Goal: Use online tool/utility: Utilize a website feature to perform a specific function

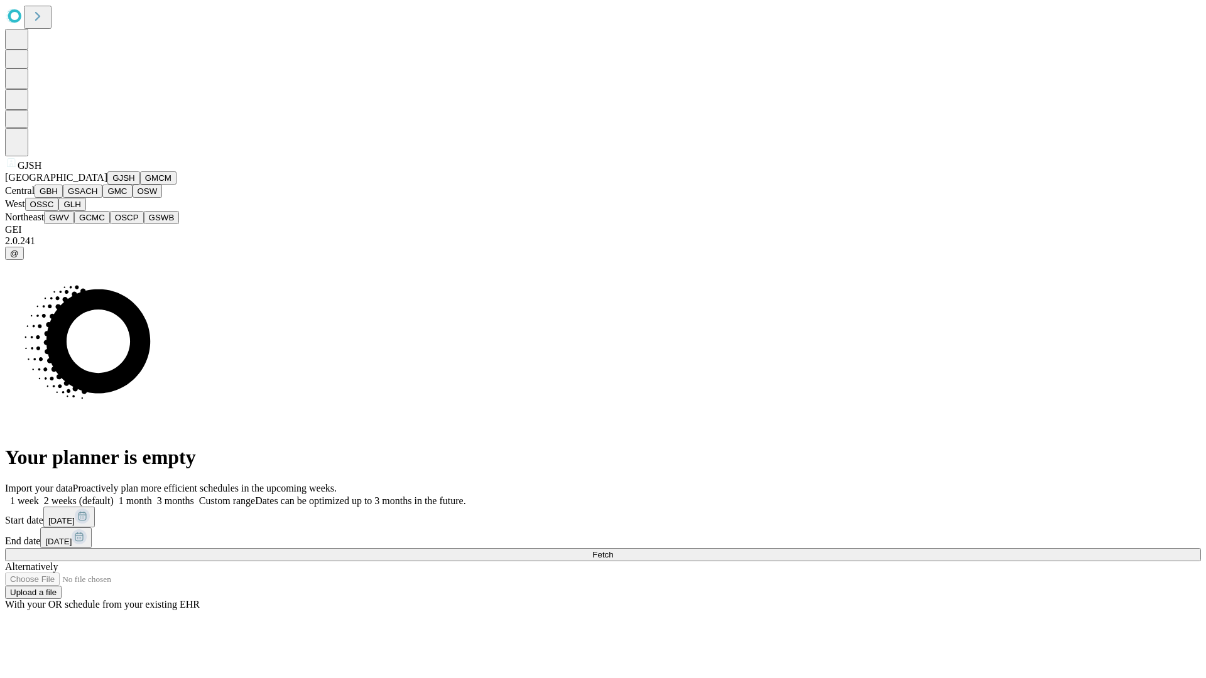
click at [107, 185] on button "GJSH" at bounding box center [123, 177] width 33 height 13
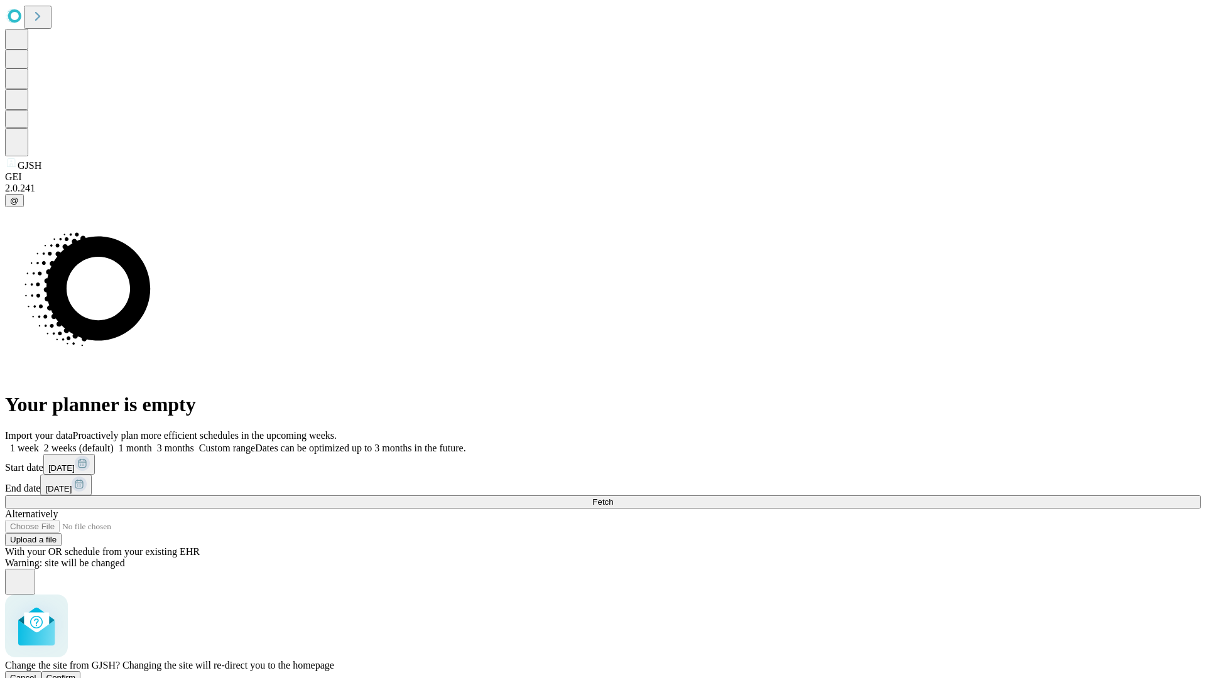
click at [76, 673] on span "Confirm" at bounding box center [61, 677] width 30 height 9
click at [152, 443] on label "1 month" at bounding box center [133, 448] width 38 height 11
click at [613, 497] on span "Fetch" at bounding box center [602, 501] width 21 height 9
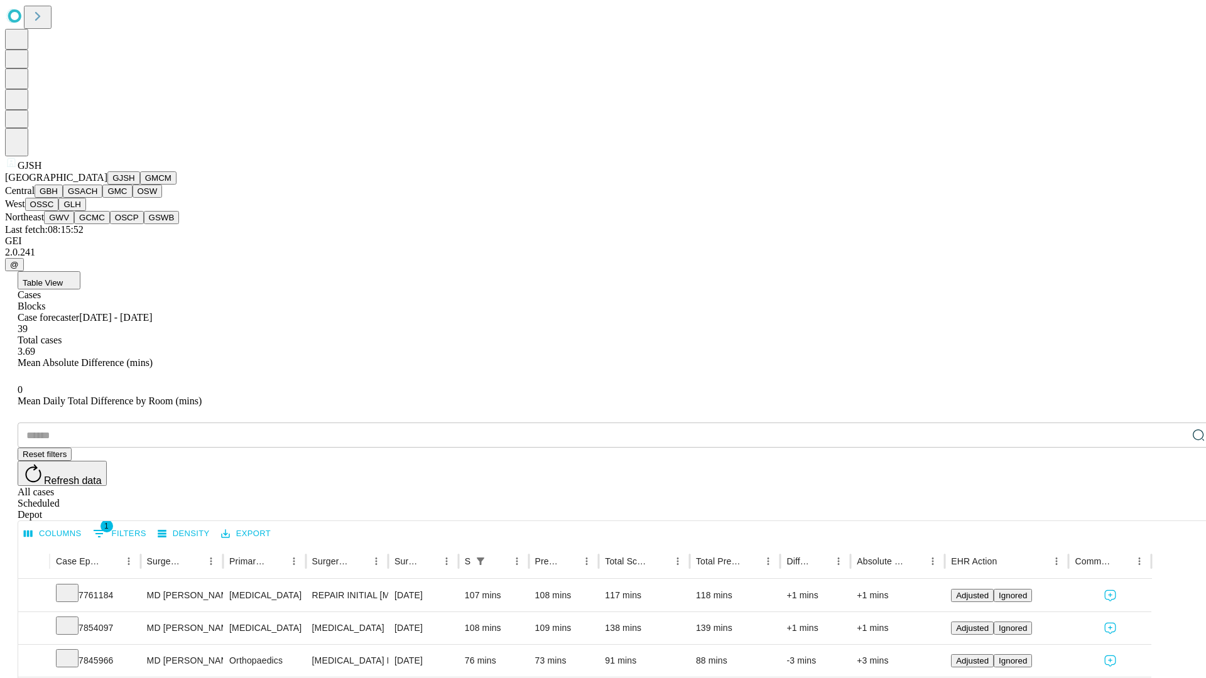
click at [140, 185] on button "GMCM" at bounding box center [158, 177] width 36 height 13
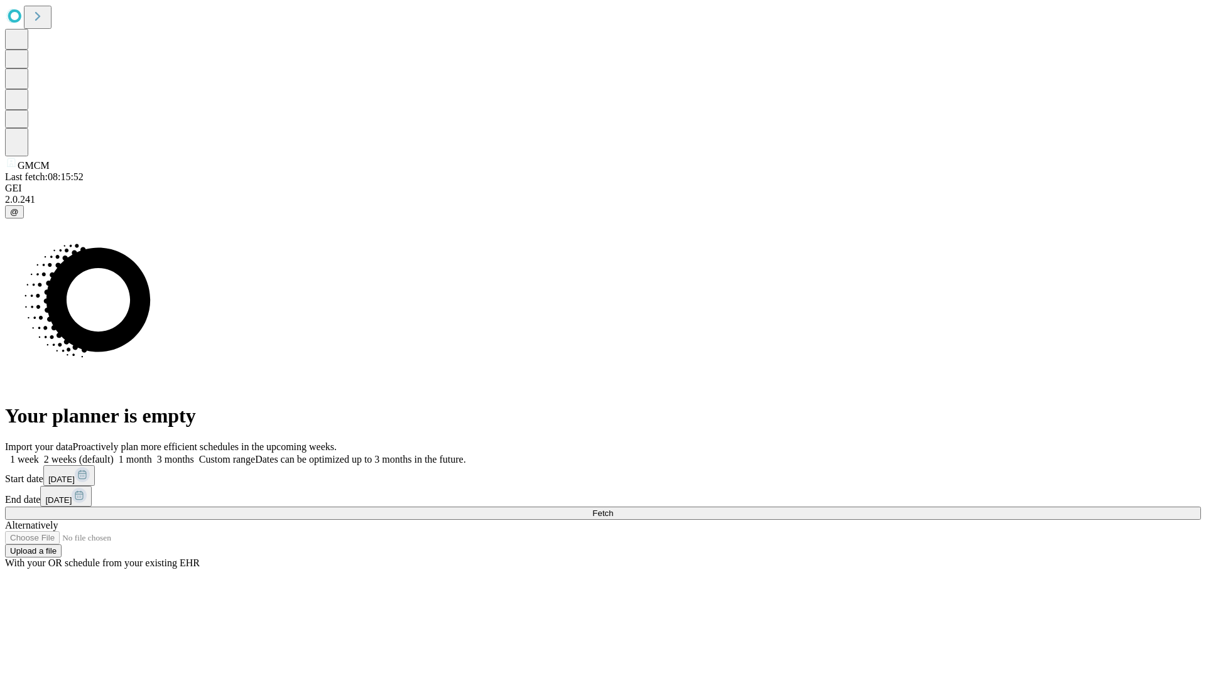
click at [152, 454] on label "1 month" at bounding box center [133, 459] width 38 height 11
click at [613, 509] on span "Fetch" at bounding box center [602, 513] width 21 height 9
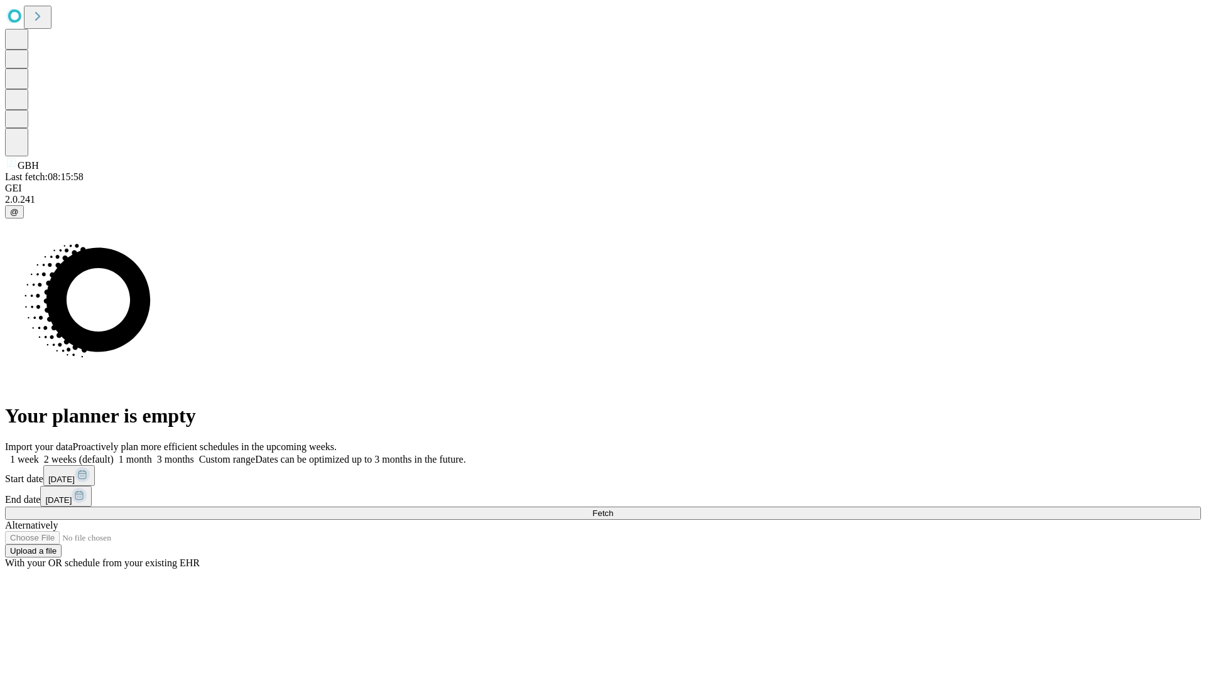
click at [613, 509] on span "Fetch" at bounding box center [602, 513] width 21 height 9
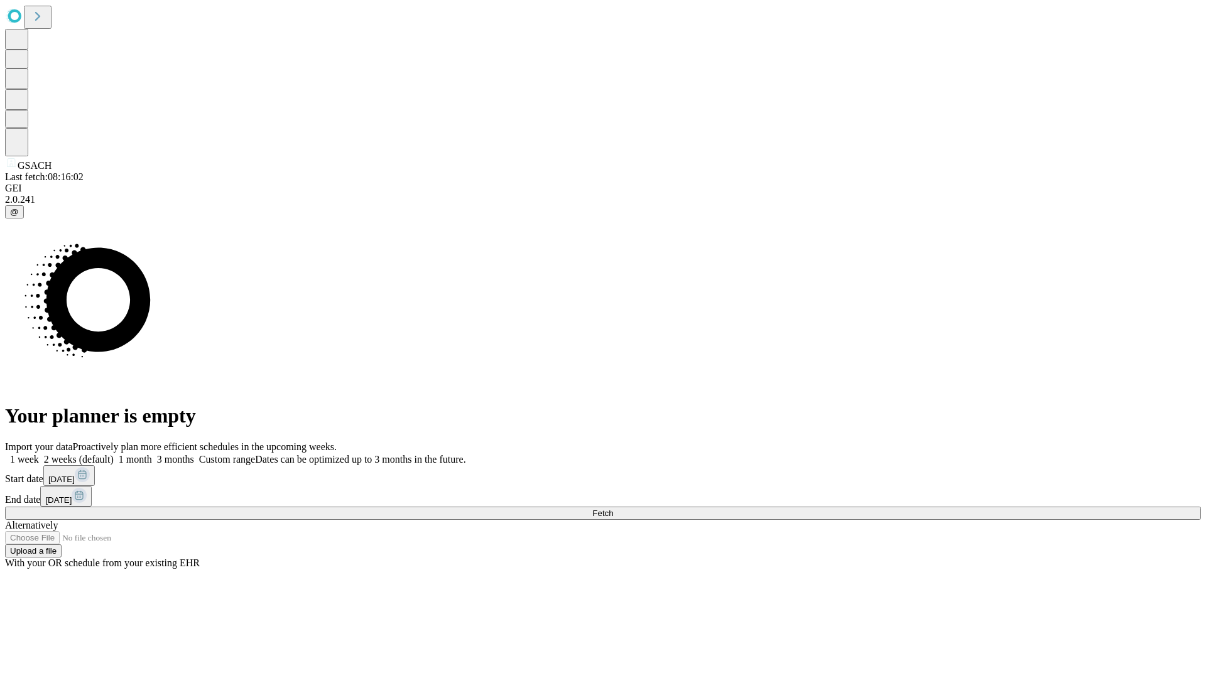
click at [152, 454] on label "1 month" at bounding box center [133, 459] width 38 height 11
click at [613, 509] on span "Fetch" at bounding box center [602, 513] width 21 height 9
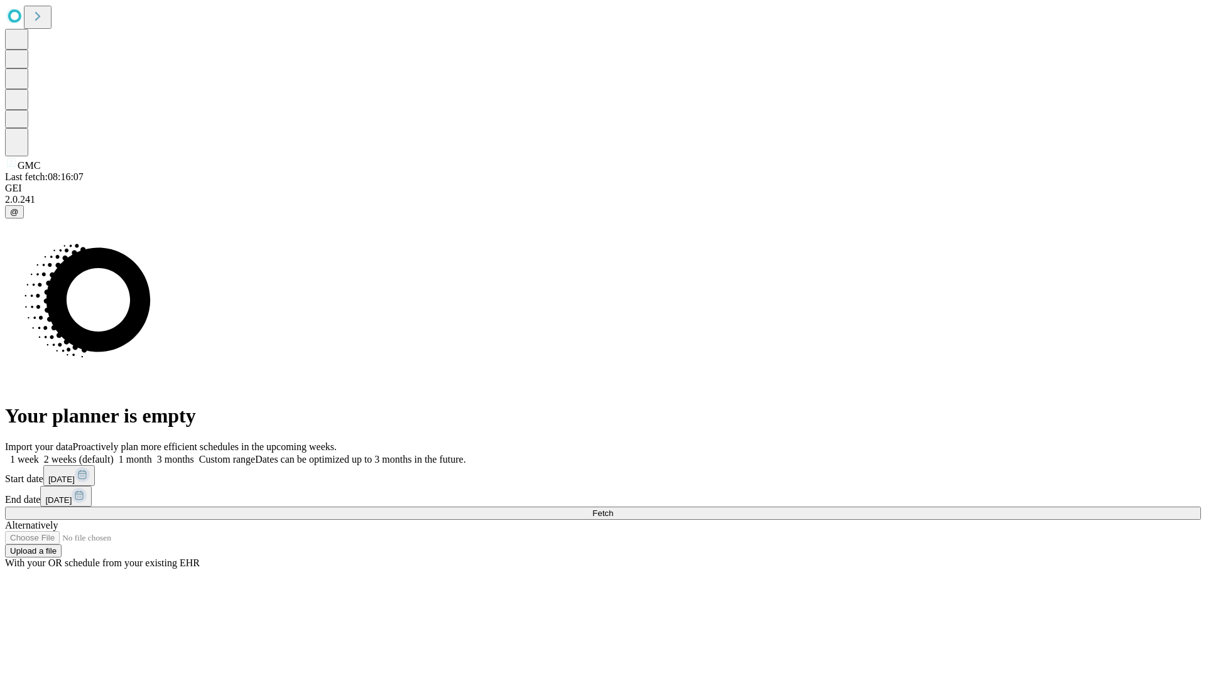
click at [152, 454] on label "1 month" at bounding box center [133, 459] width 38 height 11
click at [613, 509] on span "Fetch" at bounding box center [602, 513] width 21 height 9
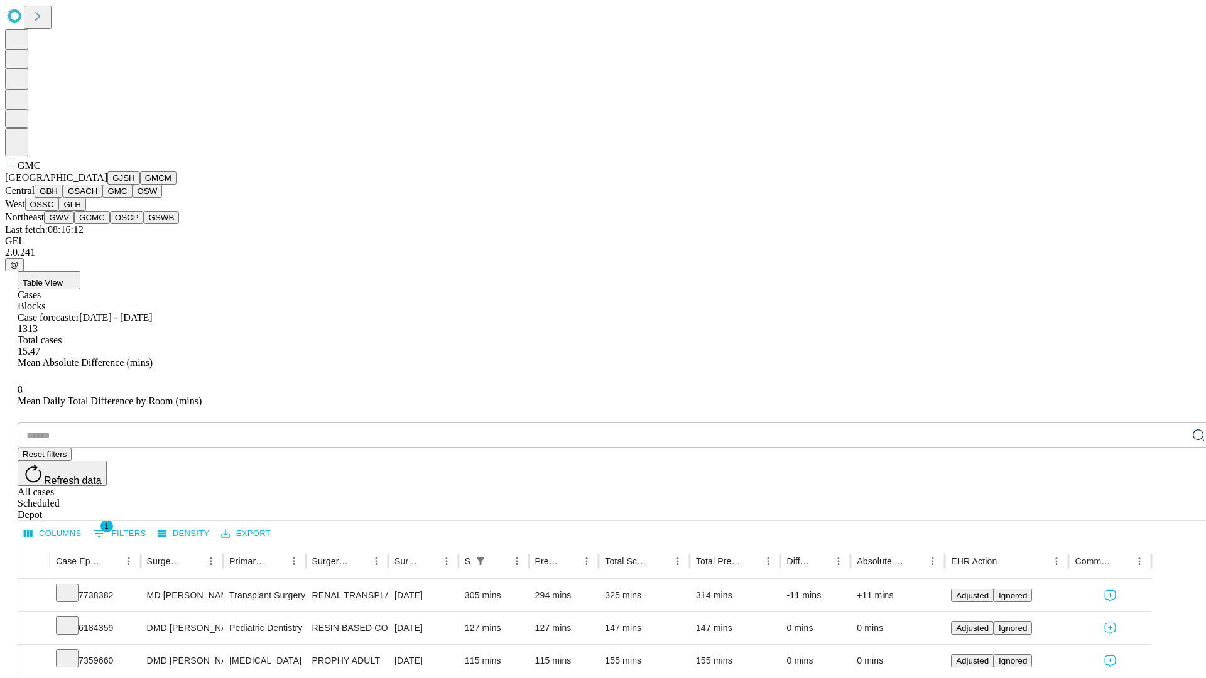
click at [133, 198] on button "OSW" at bounding box center [148, 191] width 30 height 13
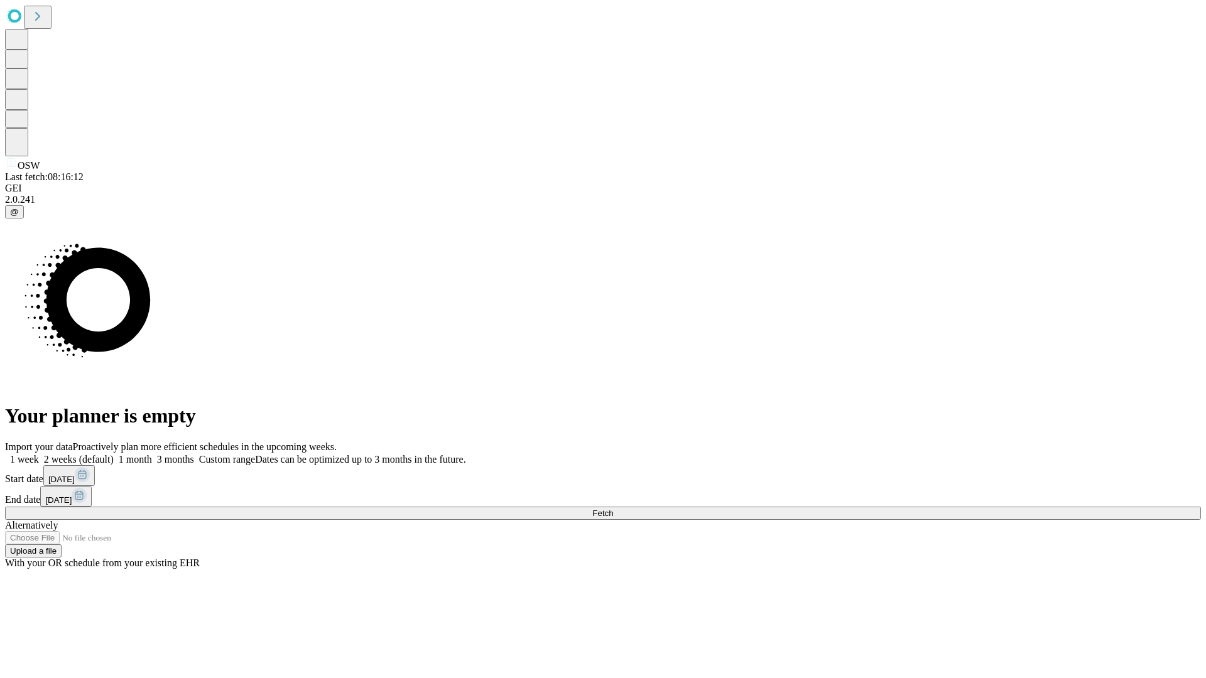
click at [152, 454] on label "1 month" at bounding box center [133, 459] width 38 height 11
click at [613, 509] on span "Fetch" at bounding box center [602, 513] width 21 height 9
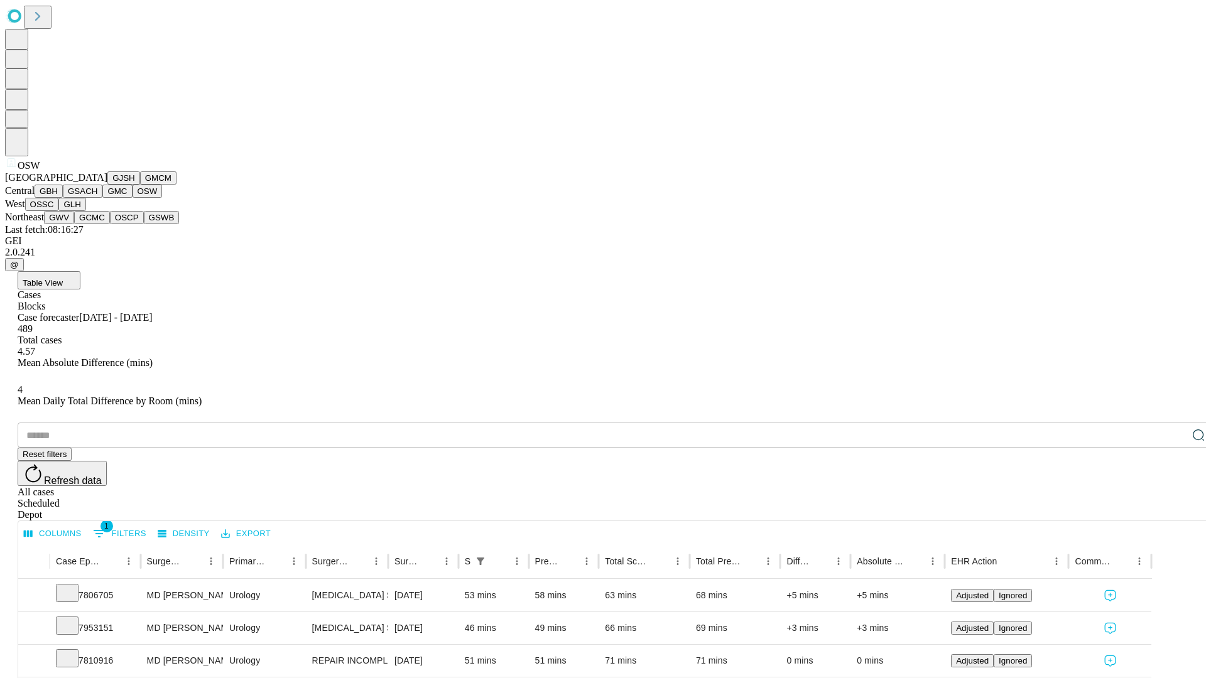
click at [59, 211] on button "OSSC" at bounding box center [42, 204] width 34 height 13
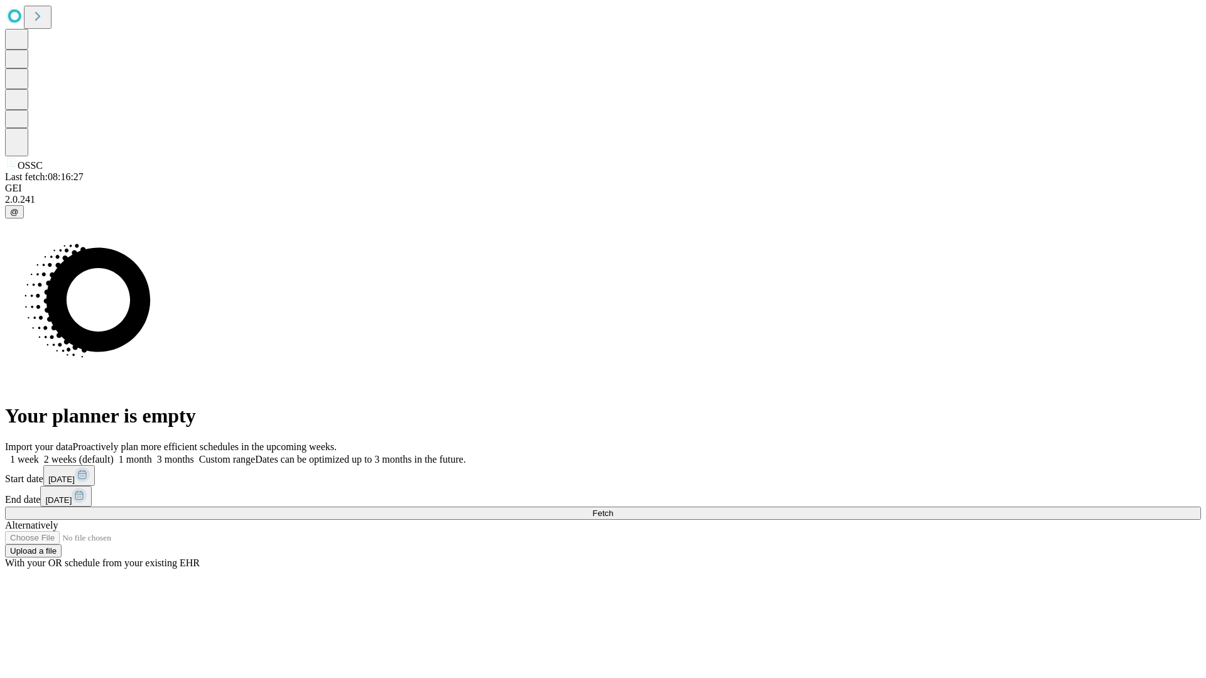
click at [152, 454] on label "1 month" at bounding box center [133, 459] width 38 height 11
click at [613, 509] on span "Fetch" at bounding box center [602, 513] width 21 height 9
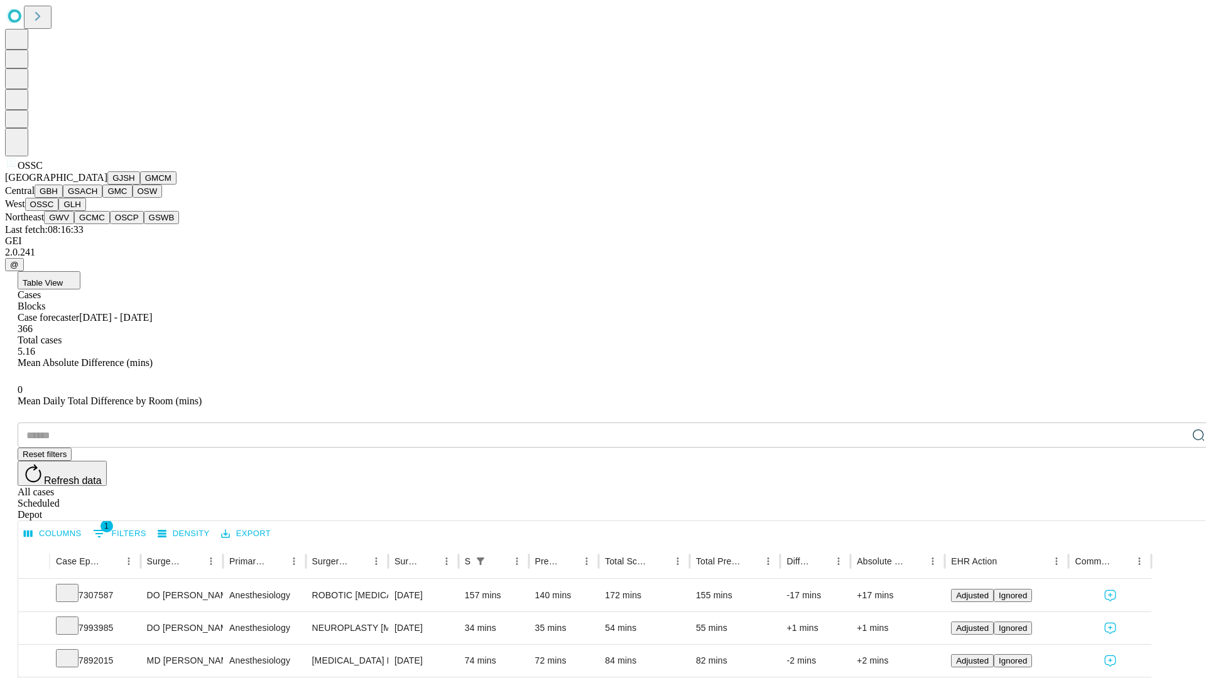
click at [85, 211] on button "GLH" at bounding box center [71, 204] width 27 height 13
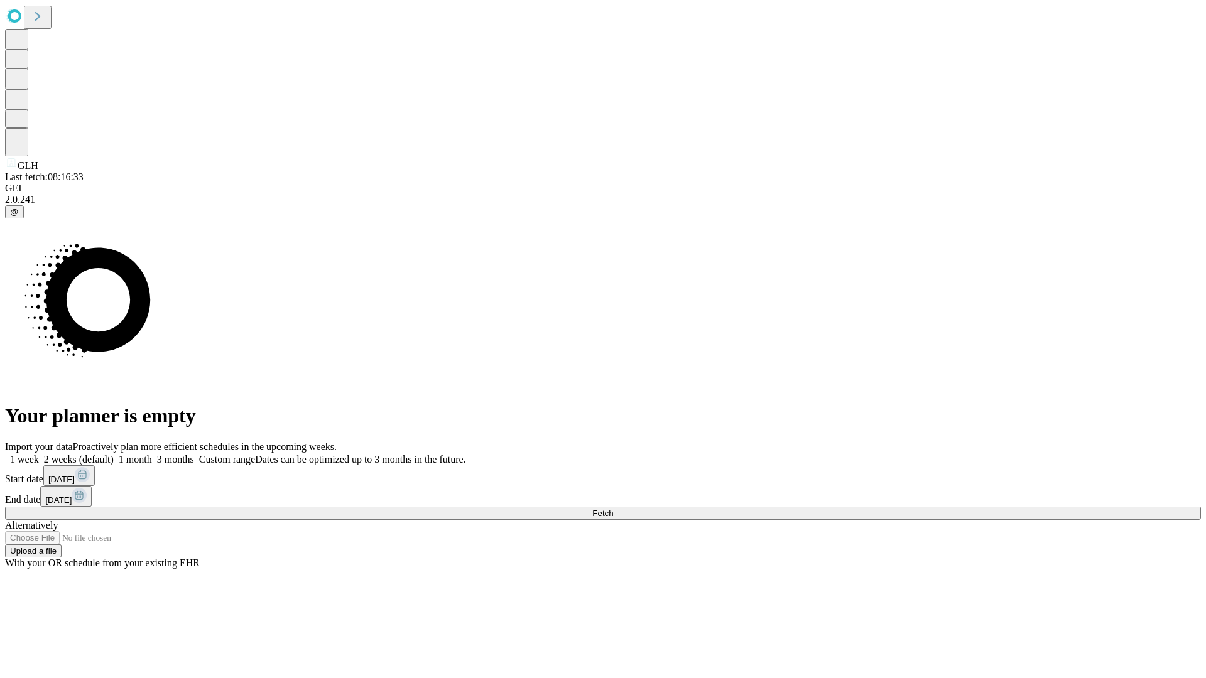
click at [152, 454] on label "1 month" at bounding box center [133, 459] width 38 height 11
click at [613, 509] on span "Fetch" at bounding box center [602, 513] width 21 height 9
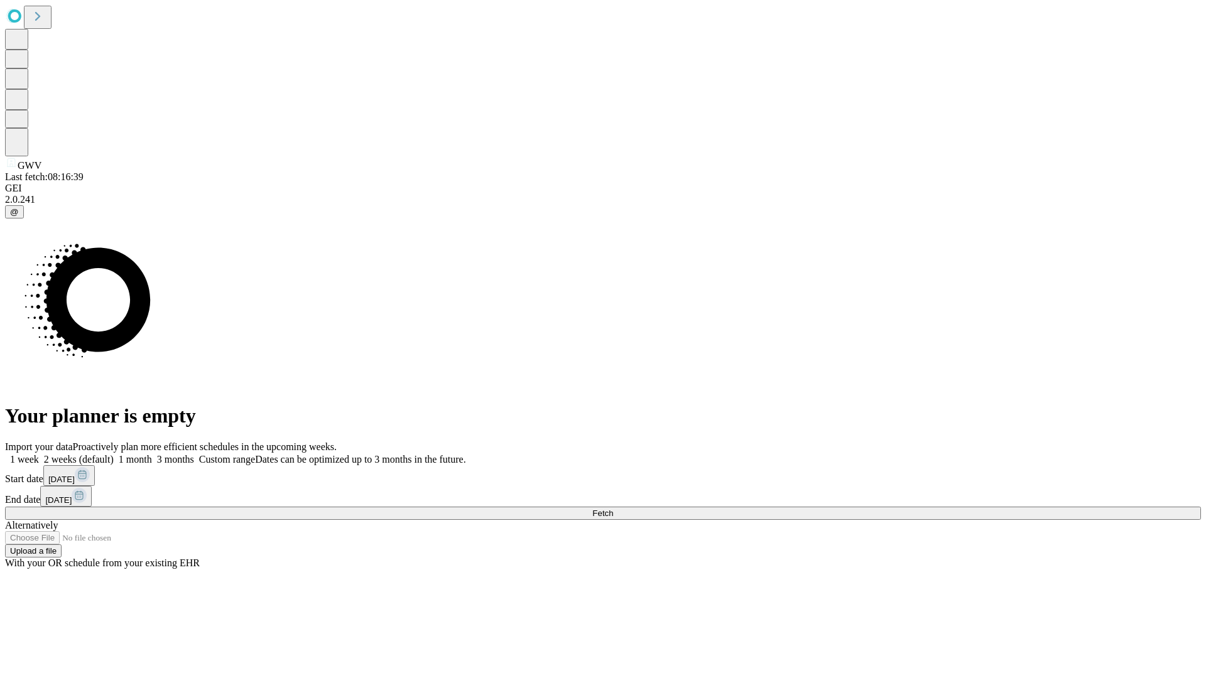
click at [152, 454] on label "1 month" at bounding box center [133, 459] width 38 height 11
click at [613, 509] on span "Fetch" at bounding box center [602, 513] width 21 height 9
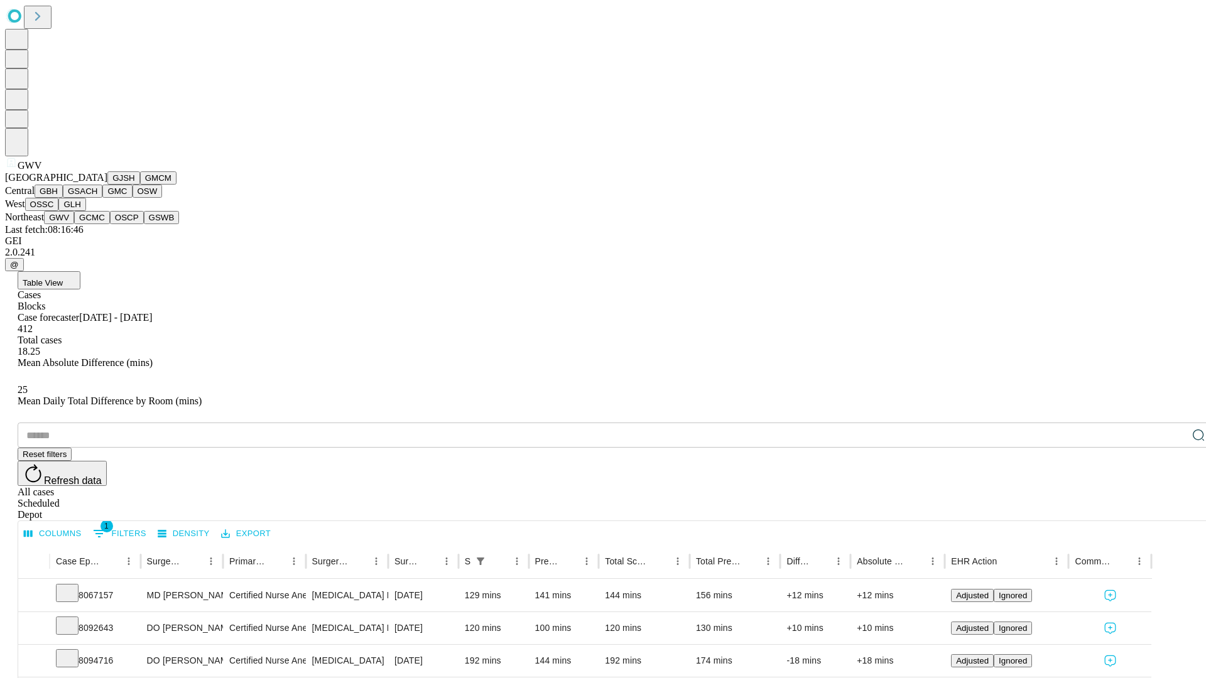
click at [97, 224] on button "GCMC" at bounding box center [92, 217] width 36 height 13
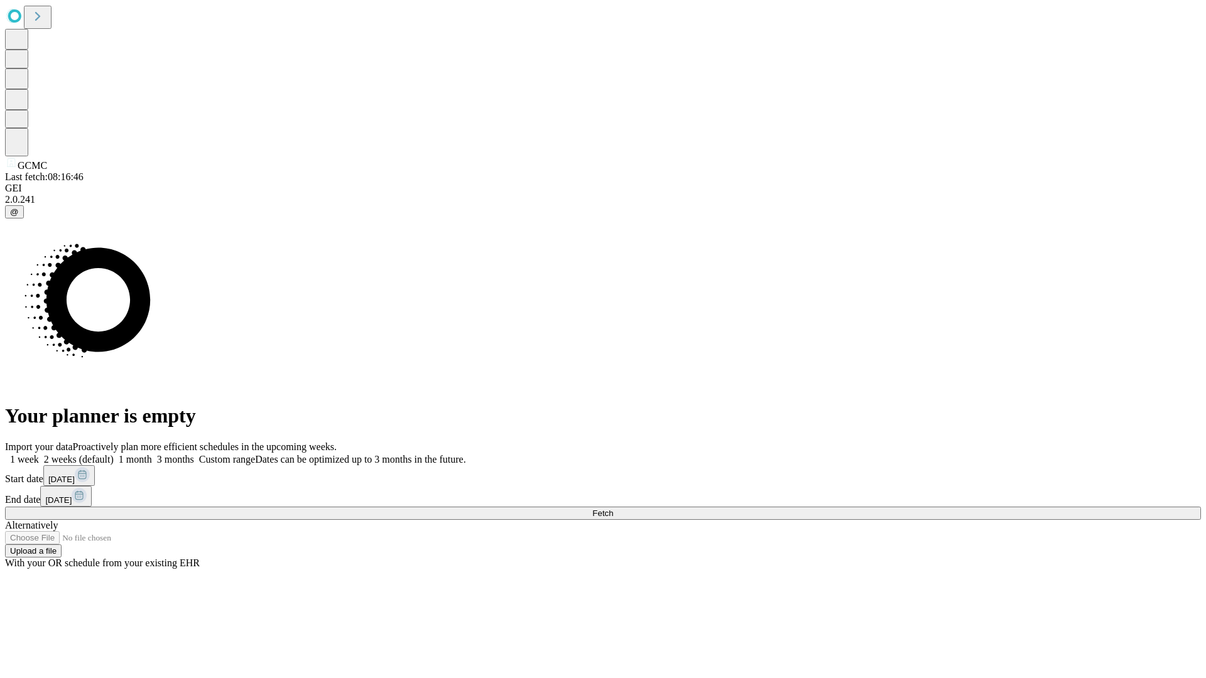
click at [152, 454] on label "1 month" at bounding box center [133, 459] width 38 height 11
click at [613, 509] on span "Fetch" at bounding box center [602, 513] width 21 height 9
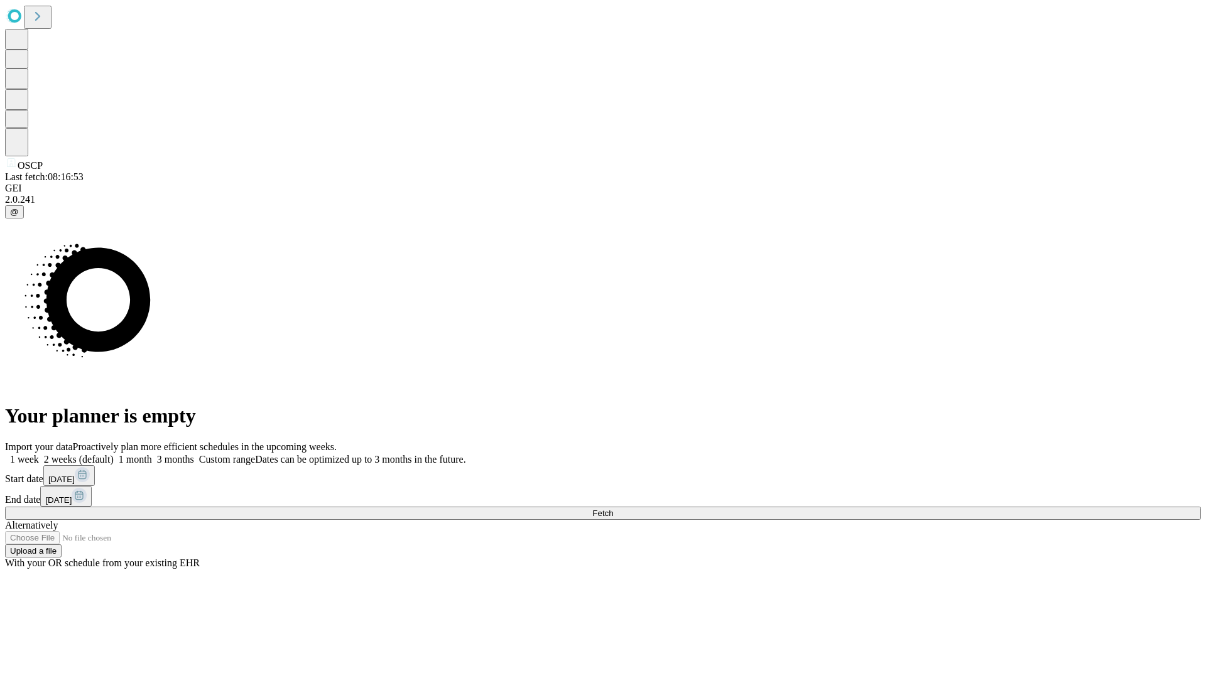
click at [152, 454] on label "1 month" at bounding box center [133, 459] width 38 height 11
click at [613, 509] on span "Fetch" at bounding box center [602, 513] width 21 height 9
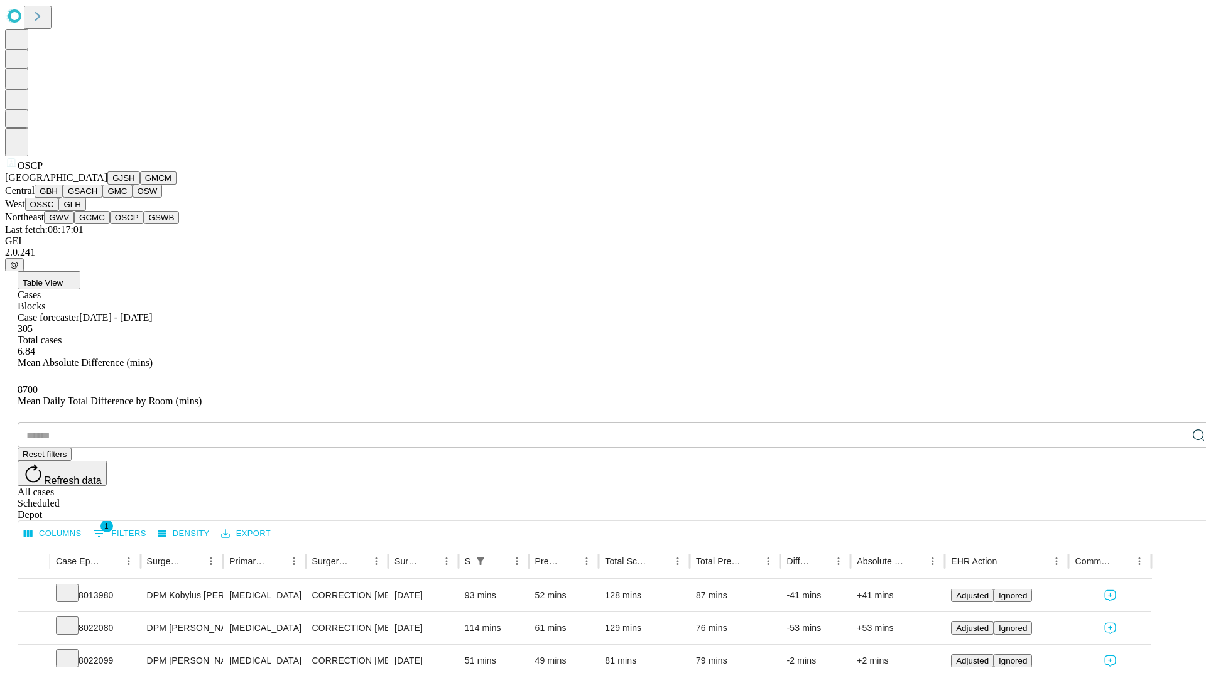
click at [144, 224] on button "GSWB" at bounding box center [162, 217] width 36 height 13
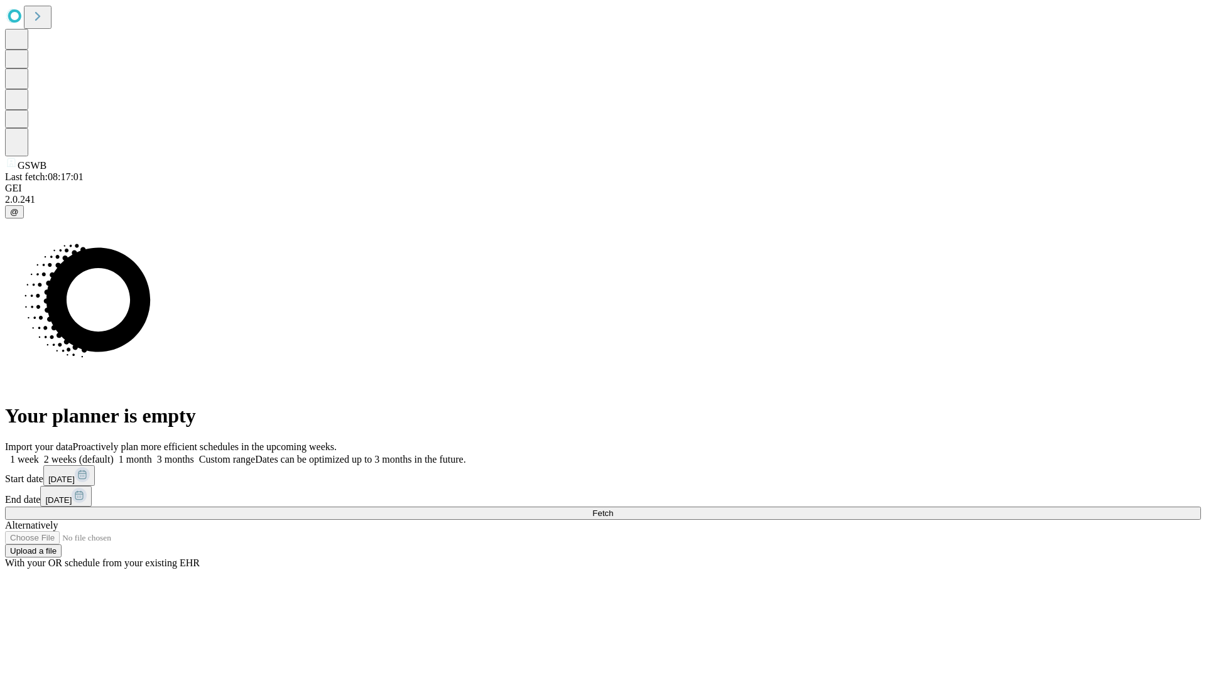
click at [152, 454] on label "1 month" at bounding box center [133, 459] width 38 height 11
click at [613, 509] on span "Fetch" at bounding box center [602, 513] width 21 height 9
